Goal: Information Seeking & Learning: Find specific fact

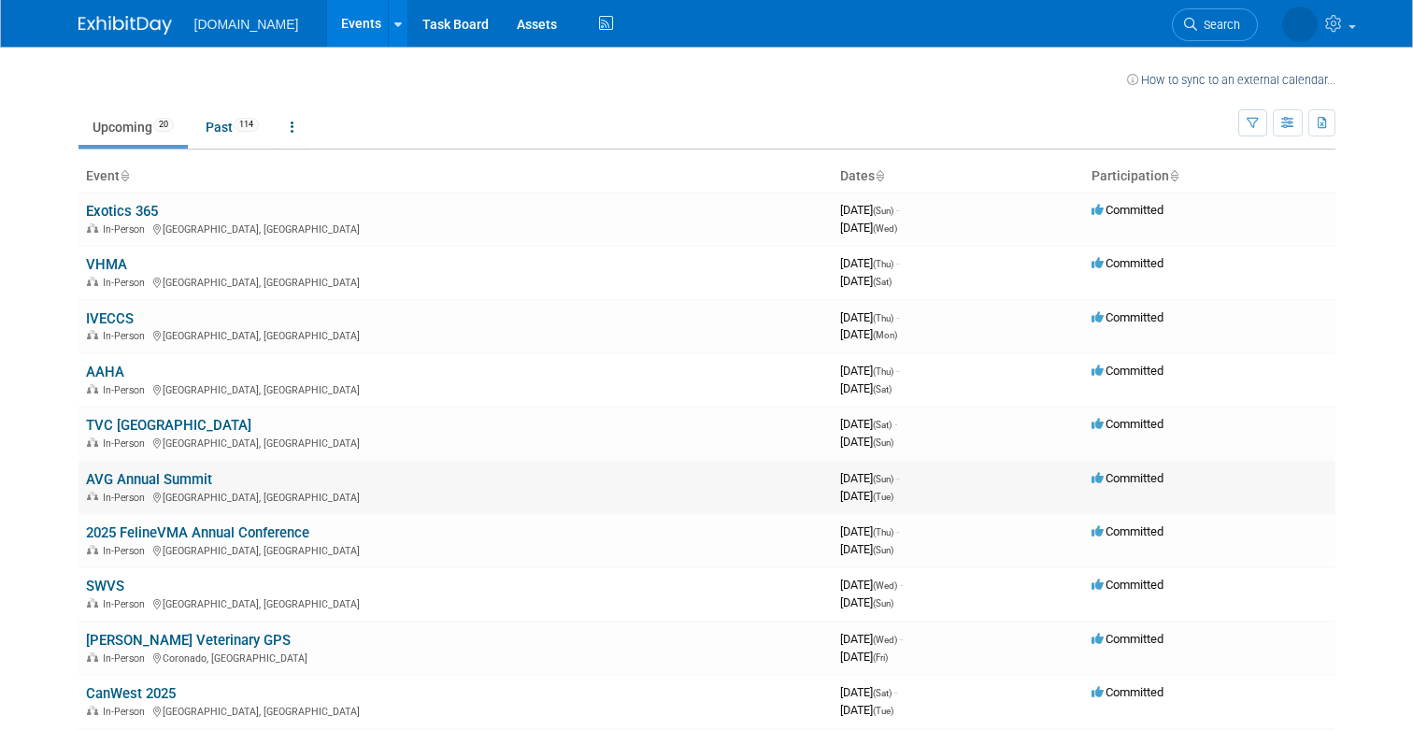
click at [173, 478] on link "AVG Annual Summit" at bounding box center [149, 479] width 126 height 17
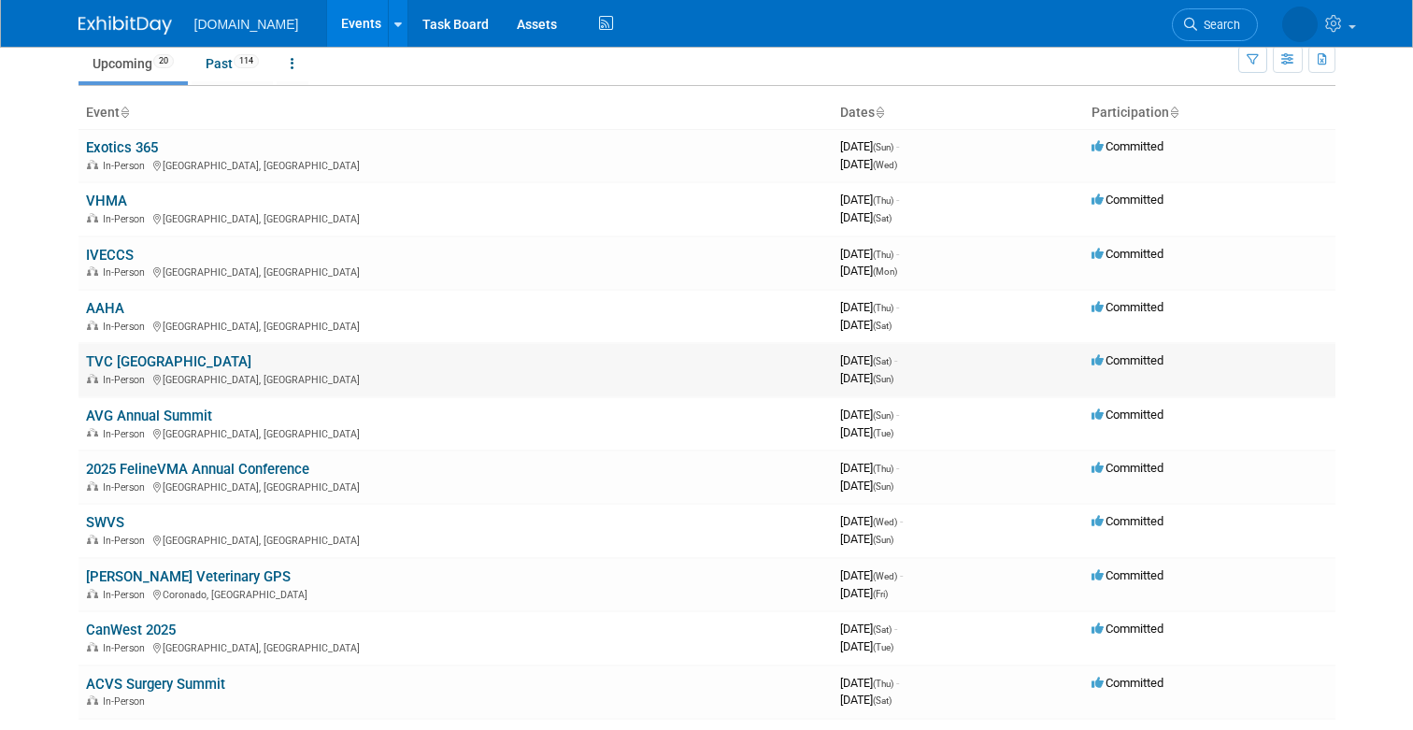
scroll to position [100, 0]
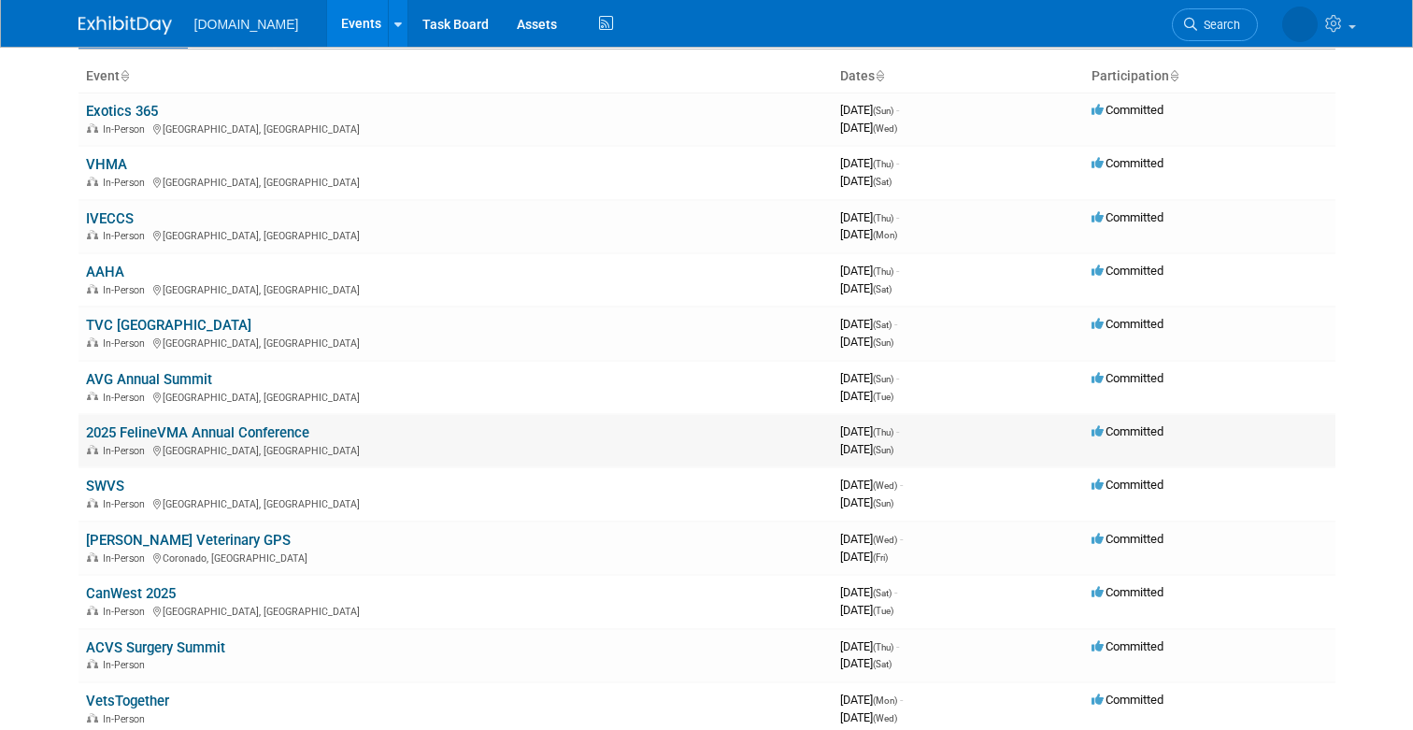
click at [136, 433] on link "2025 FelineVMA Annual Conference" at bounding box center [197, 432] width 223 height 17
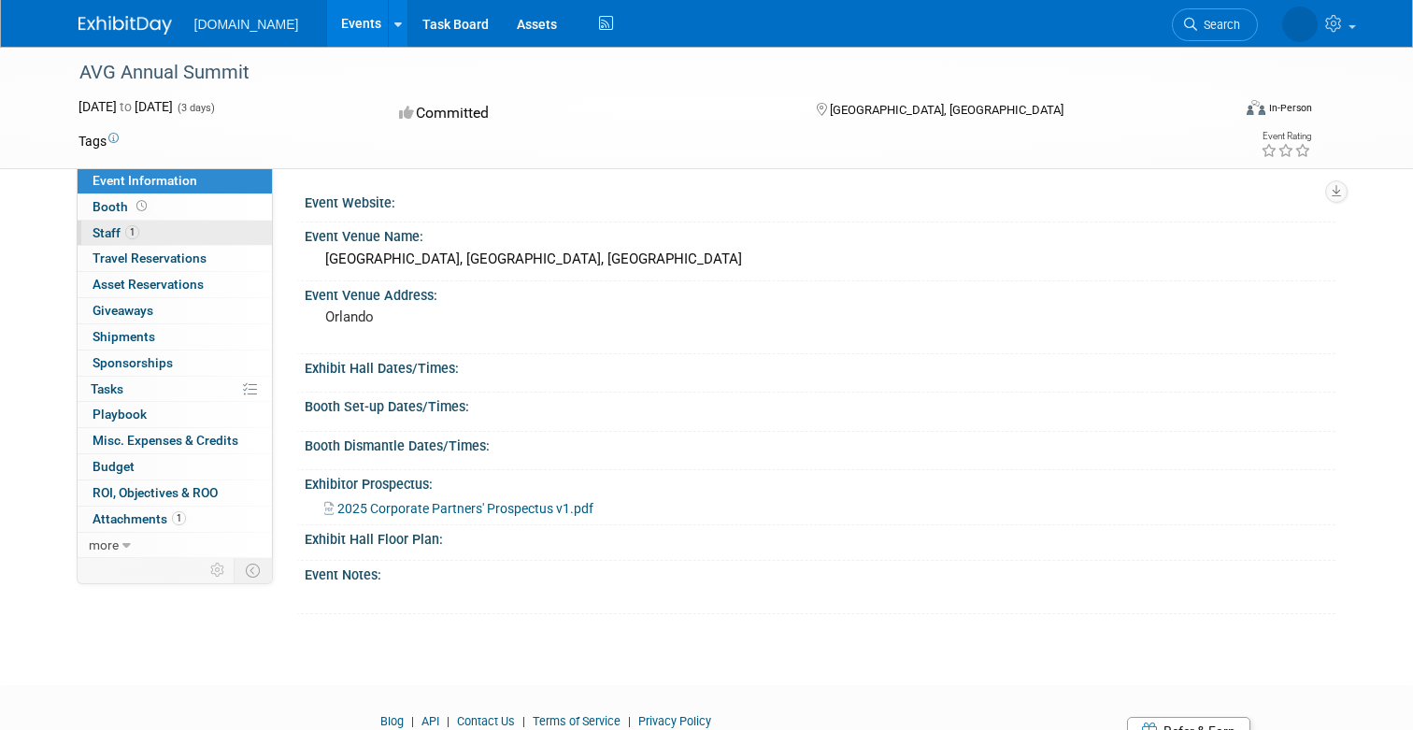
click at [113, 234] on span "Staff 1" at bounding box center [115, 232] width 47 height 15
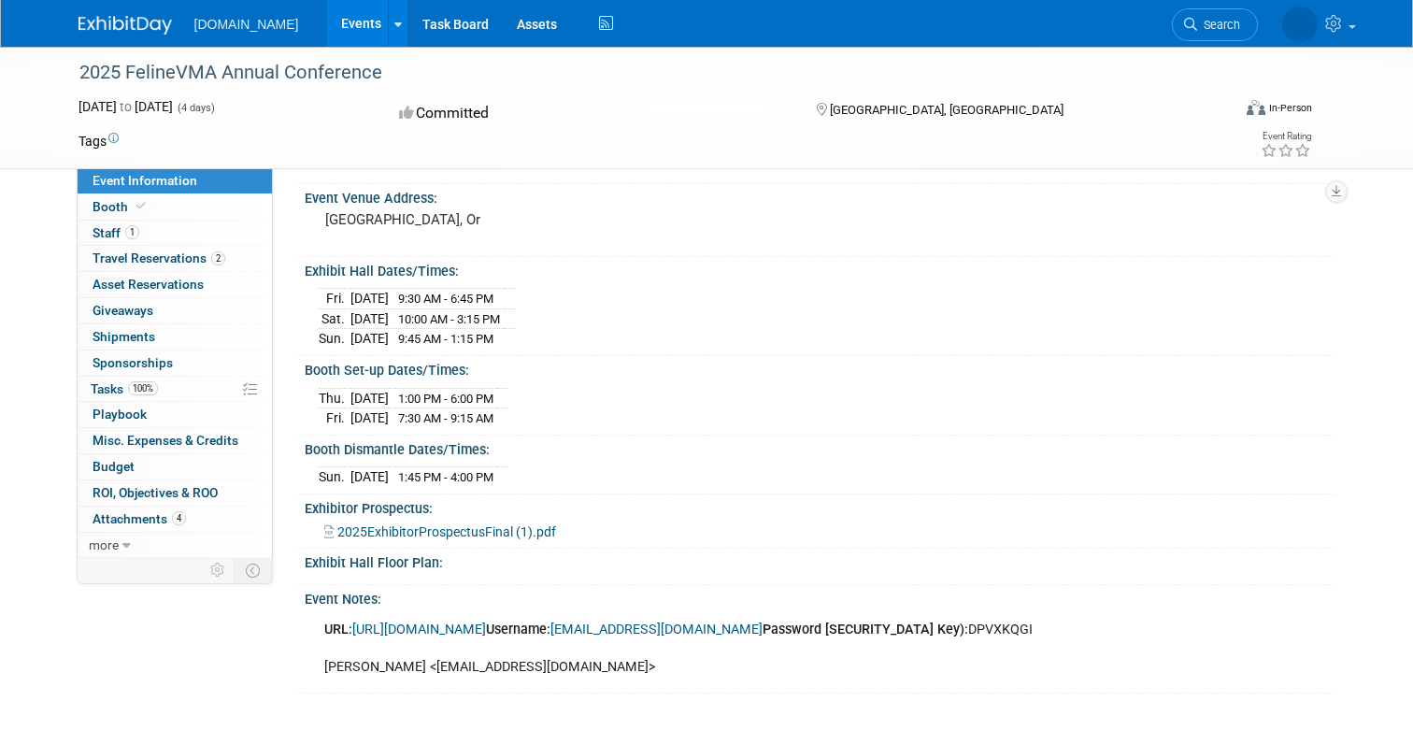
scroll to position [96, 0]
click at [486, 629] on link "[URL][DOMAIN_NAME]" at bounding box center [419, 630] width 134 height 16
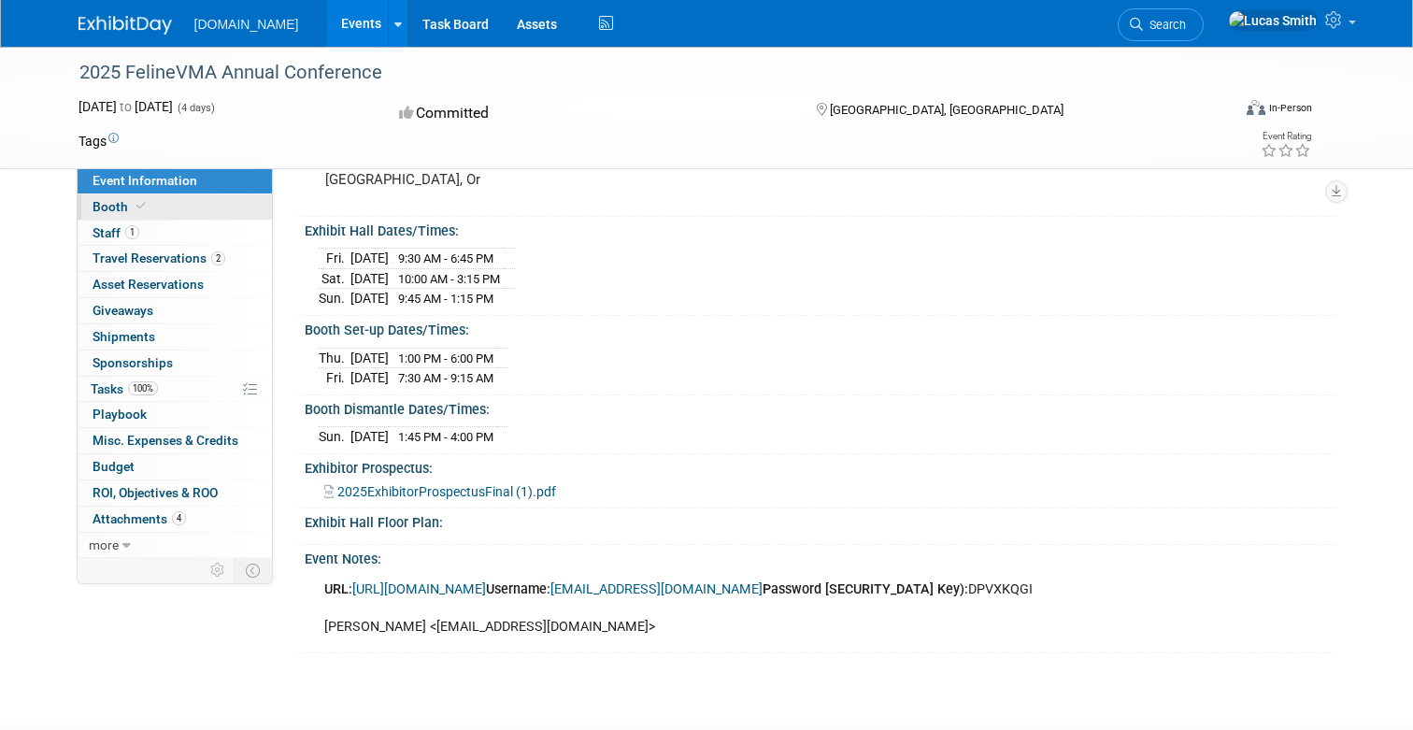
scroll to position [122, 0]
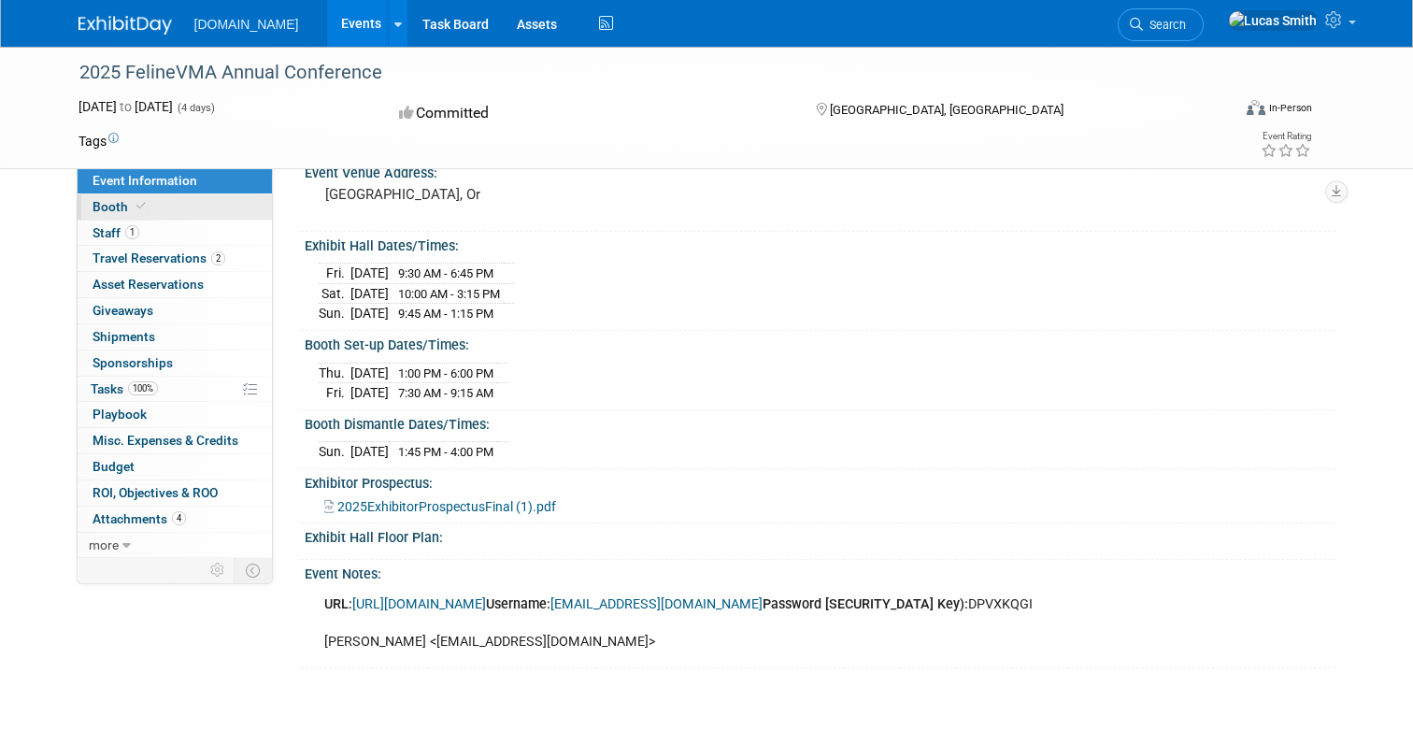
click at [178, 208] on link "Booth" at bounding box center [175, 206] width 194 height 25
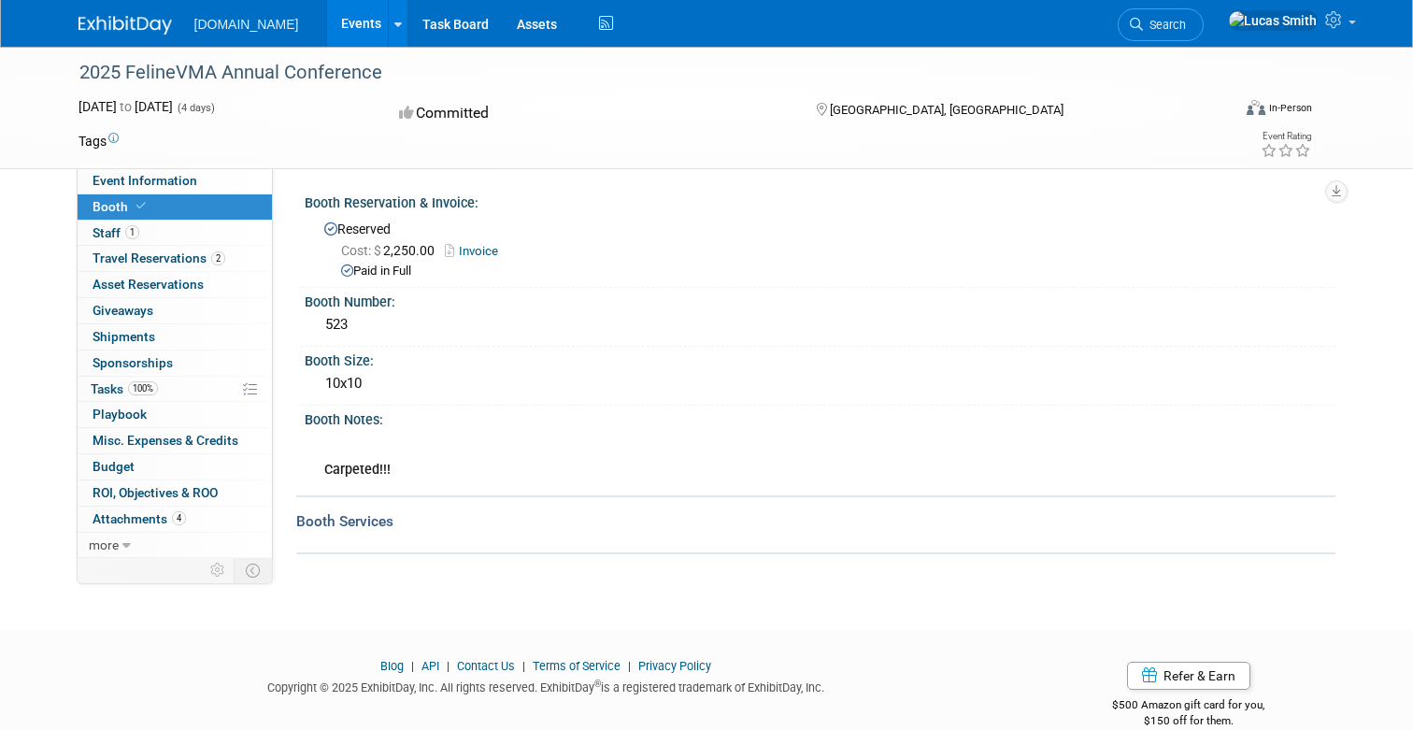
click at [178, 217] on link "Booth" at bounding box center [175, 206] width 194 height 25
click at [174, 256] on span "Travel Reservations 2" at bounding box center [158, 257] width 133 height 15
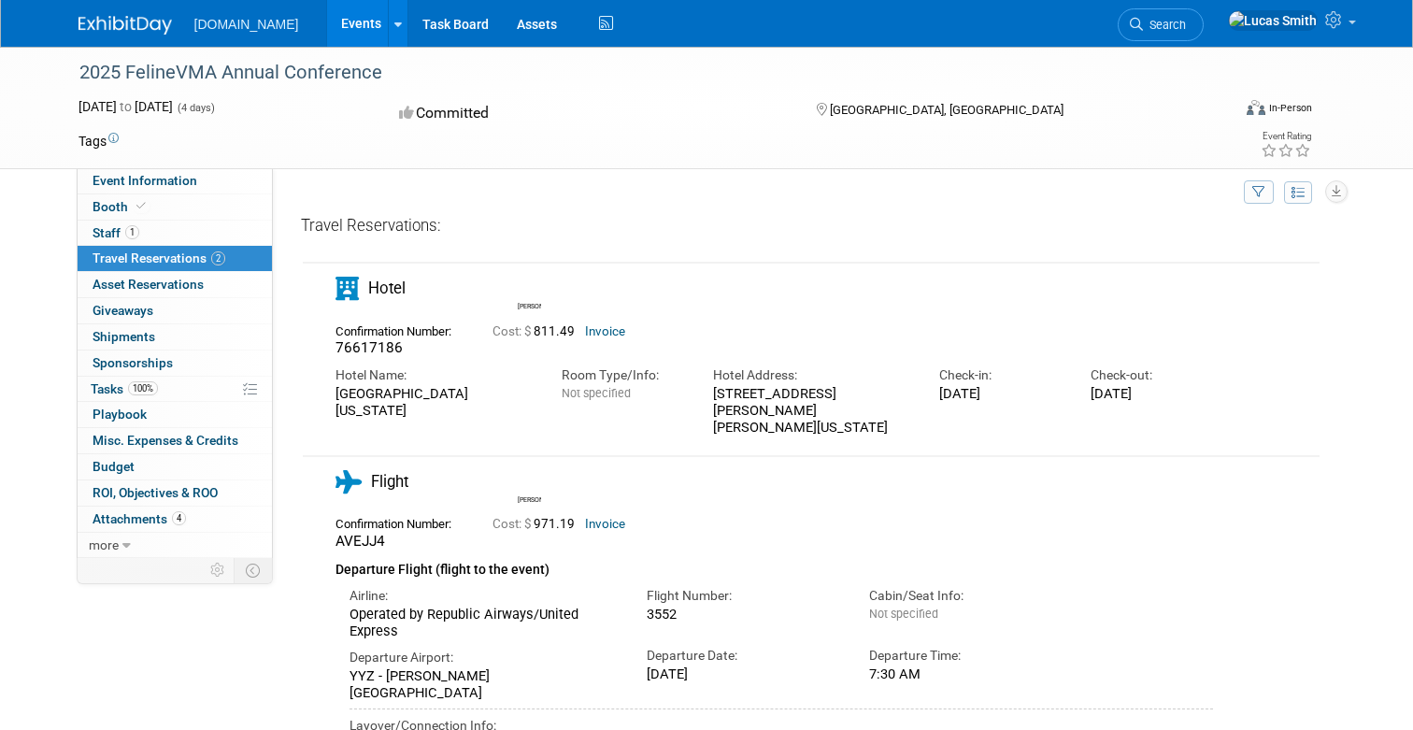
scroll to position [16, 0]
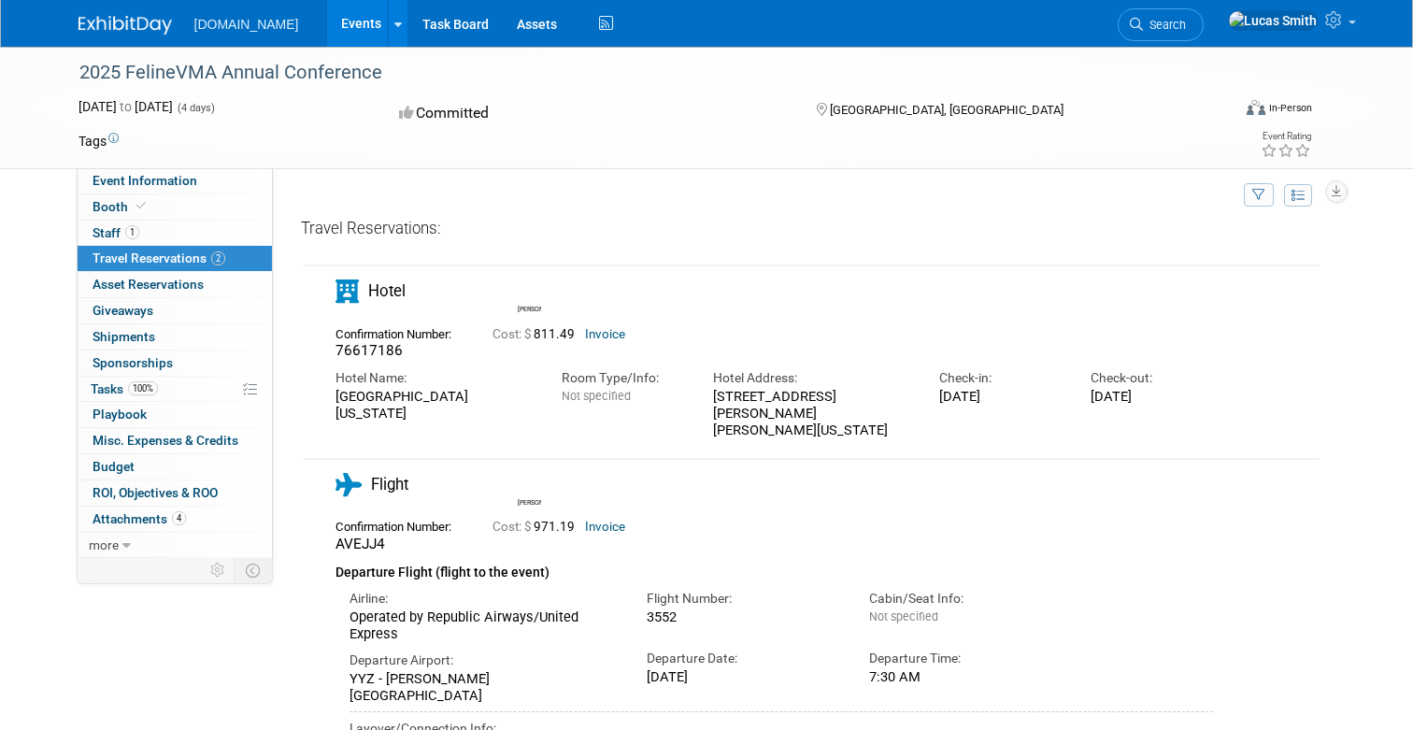
drag, startPoint x: 490, startPoint y: 415, endPoint x: 334, endPoint y: 393, distance: 157.5
click at [334, 393] on div "Hotel Name: [GEOGRAPHIC_DATA] [GEOGRAPHIC_DATA][US_STATE]" at bounding box center [434, 391] width 226 height 62
copy div "[GEOGRAPHIC_DATA][US_STATE]"
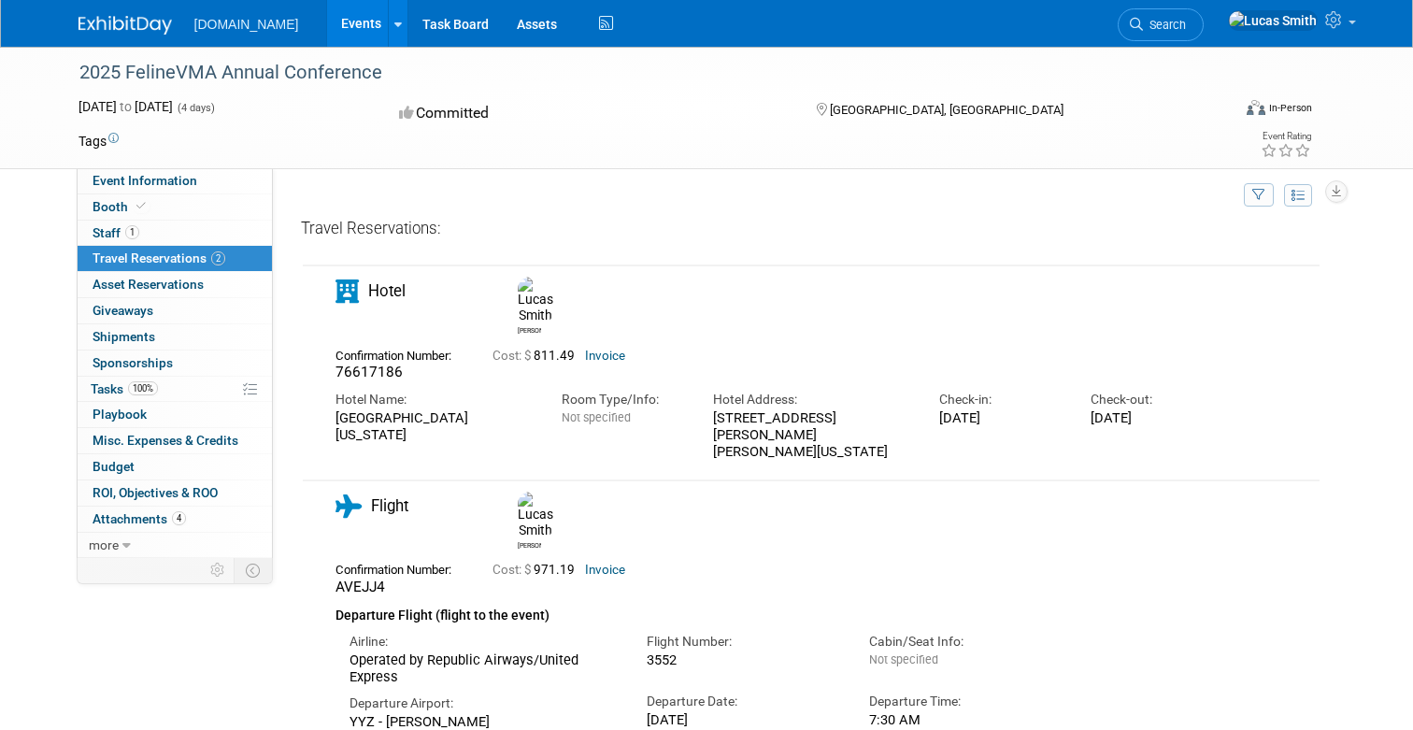
click at [446, 420] on div "[GEOGRAPHIC_DATA][US_STATE]" at bounding box center [434, 426] width 198 height 35
drag, startPoint x: 832, startPoint y: 419, endPoint x: 708, endPoint y: 402, distance: 125.4
click at [708, 402] on div "Hotel Address: [STREET_ADDRESS][PERSON_NAME][PERSON_NAME][US_STATE]" at bounding box center [812, 420] width 226 height 78
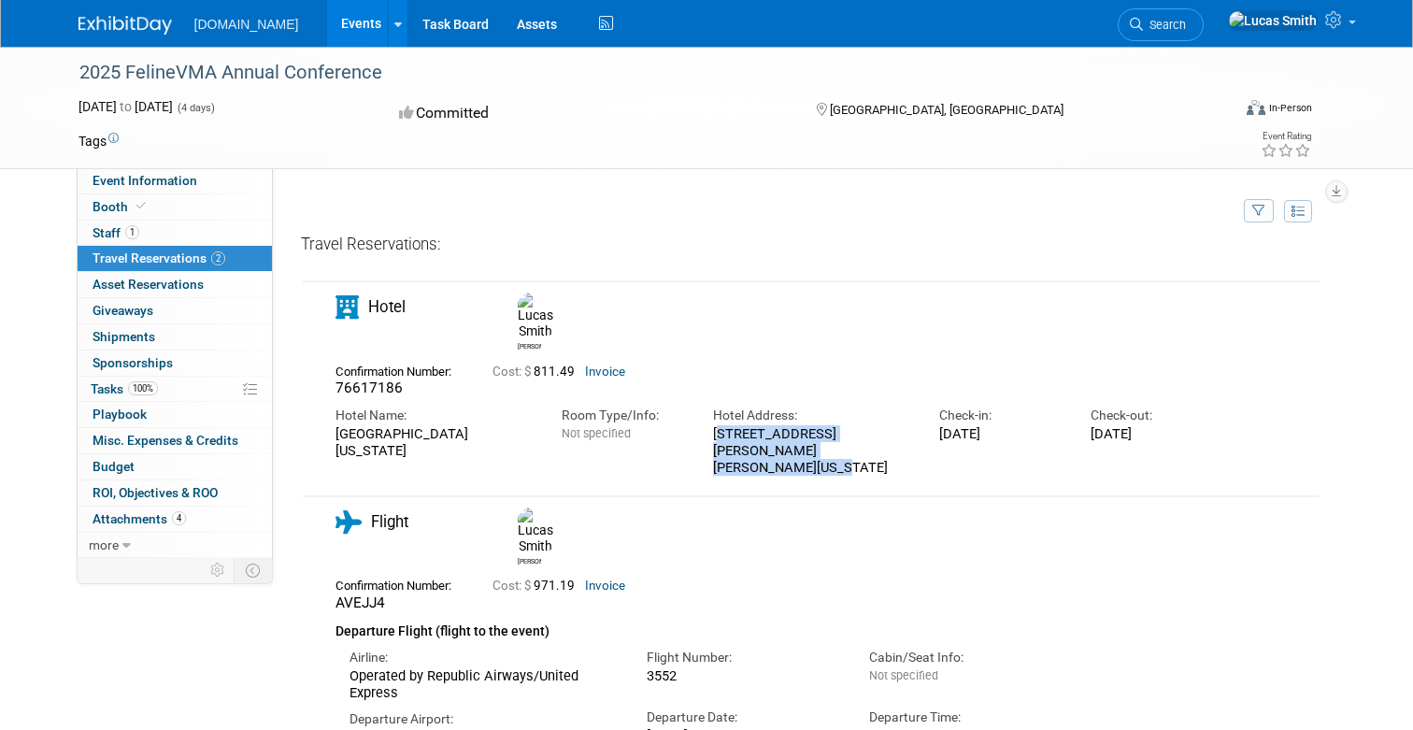
copy div "[STREET_ADDRESS][PERSON_NAME][PERSON_NAME][US_STATE]"
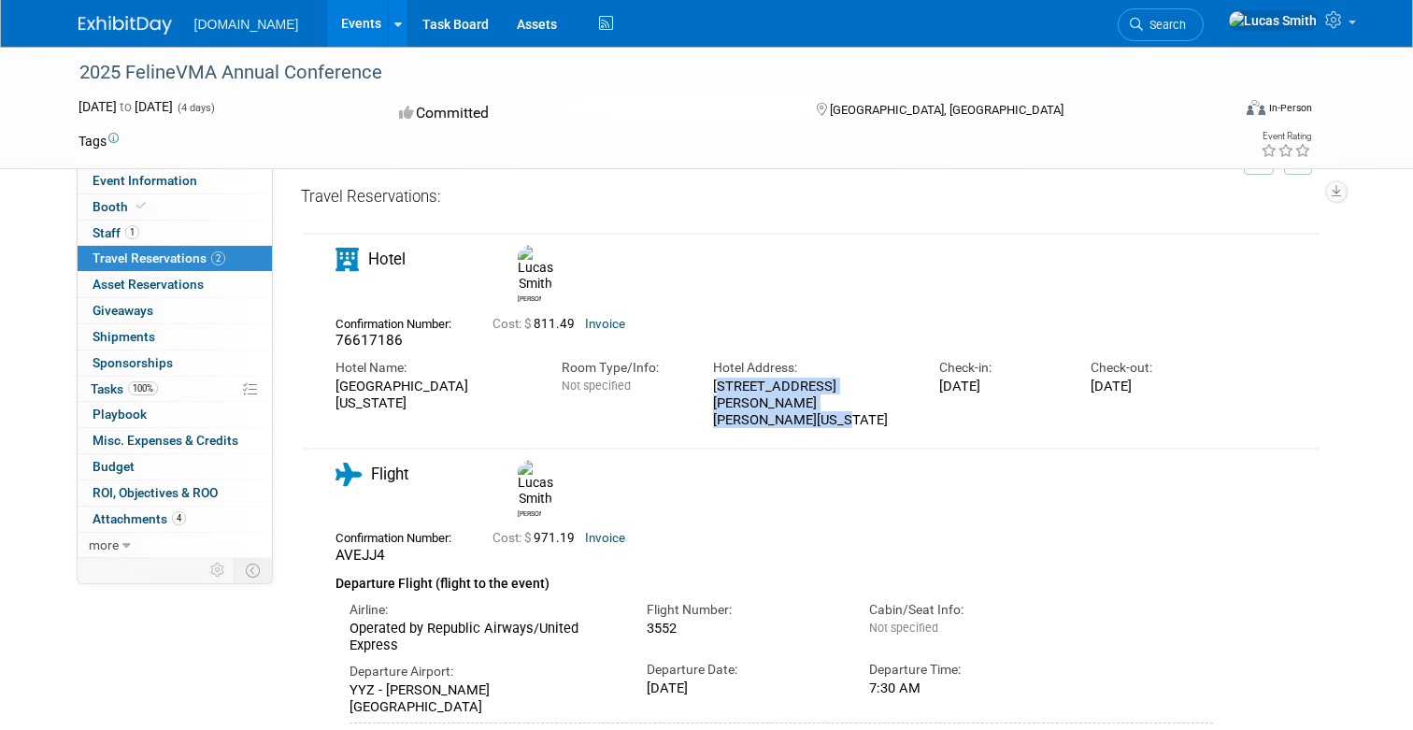
scroll to position [64, 0]
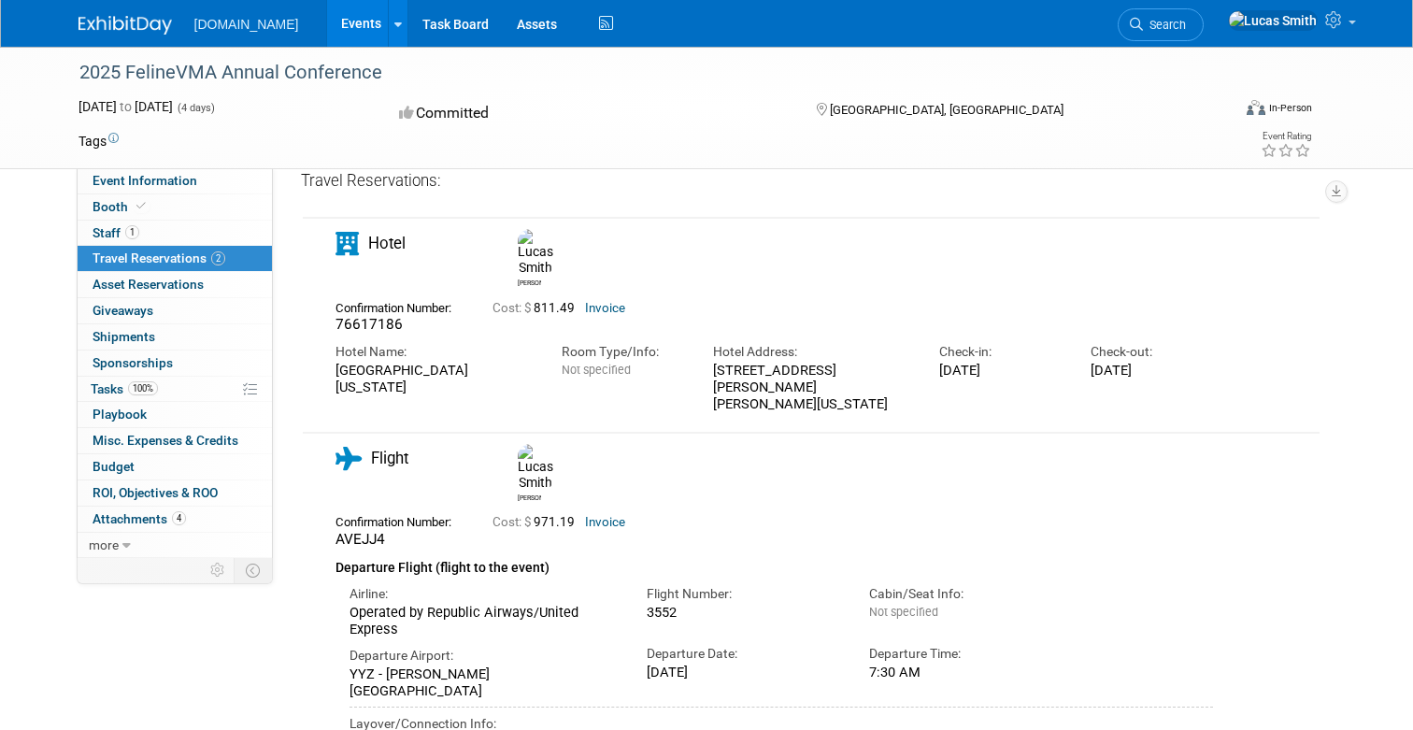
click at [633, 343] on div "Room Type/Info:" at bounding box center [623, 352] width 123 height 18
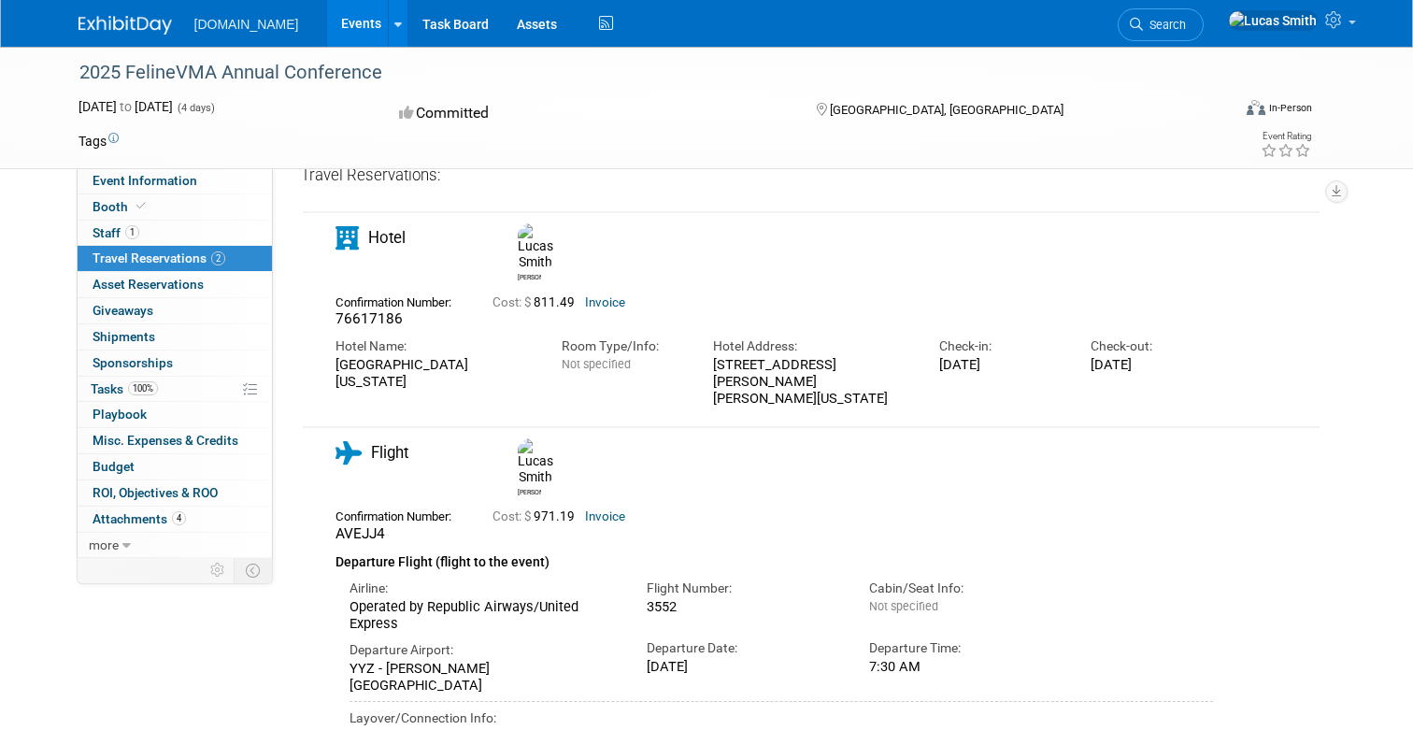
scroll to position [60, 0]
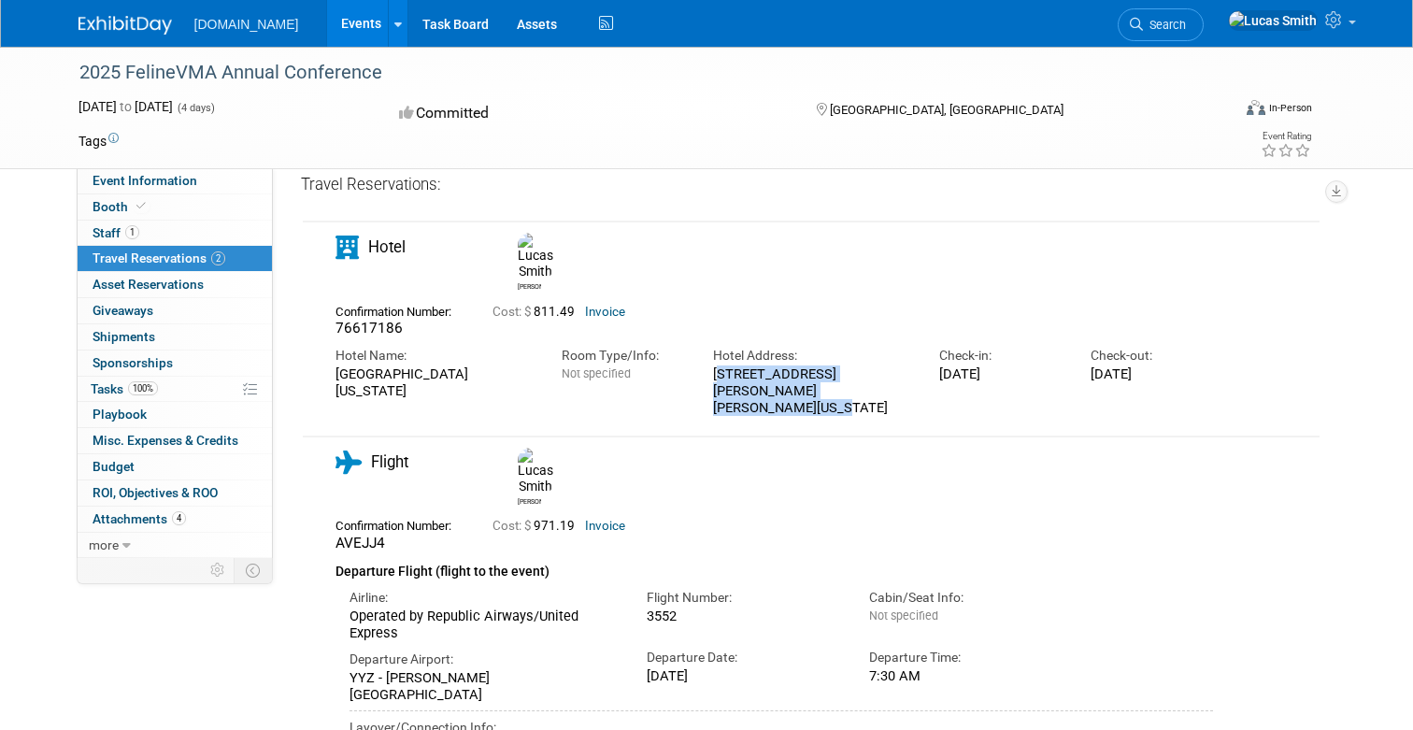
drag, startPoint x: 842, startPoint y: 370, endPoint x: 704, endPoint y: 351, distance: 139.5
click at [704, 351] on div "Hotel Address: [STREET_ADDRESS][PERSON_NAME][PERSON_NAME][US_STATE]" at bounding box center [812, 376] width 226 height 78
copy div "[STREET_ADDRESS][PERSON_NAME][PERSON_NAME][US_STATE]"
